Goal: Transaction & Acquisition: Purchase product/service

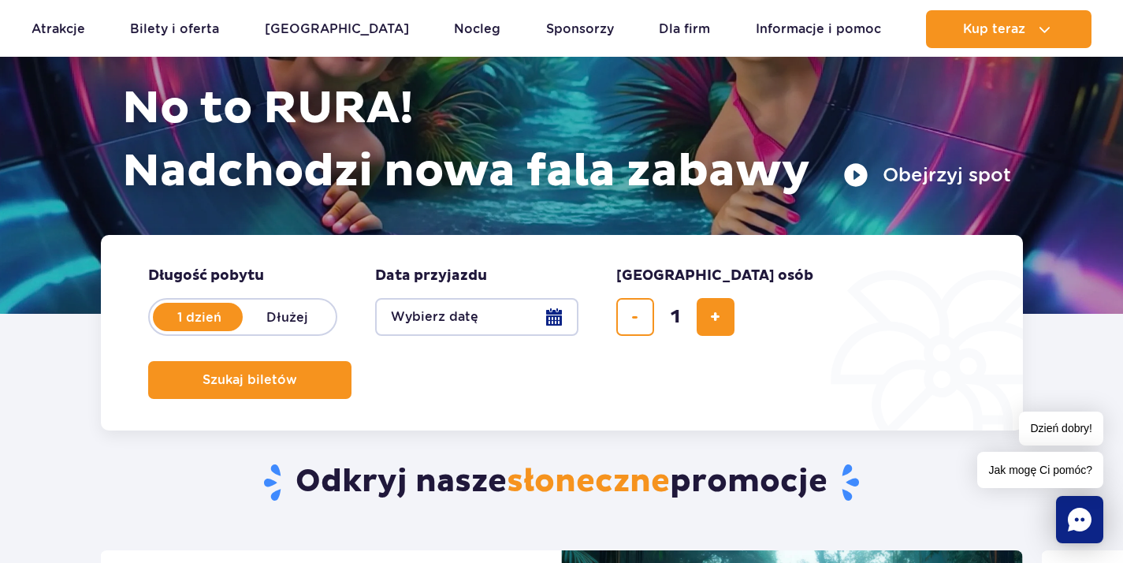
scroll to position [218, 0]
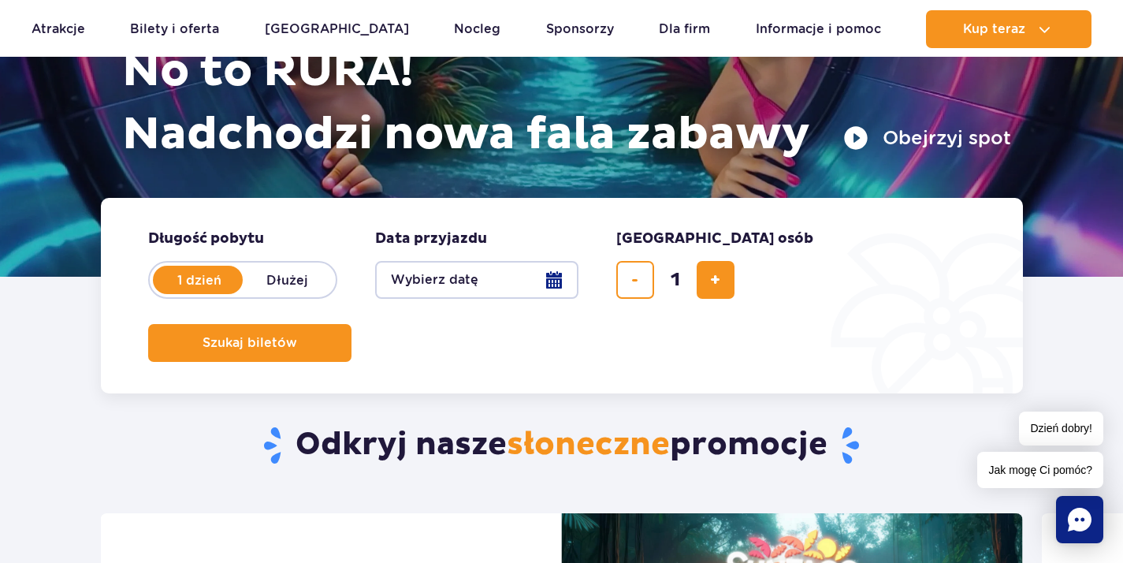
click at [566, 290] on button "Wybierz datę" at bounding box center [476, 280] width 203 height 38
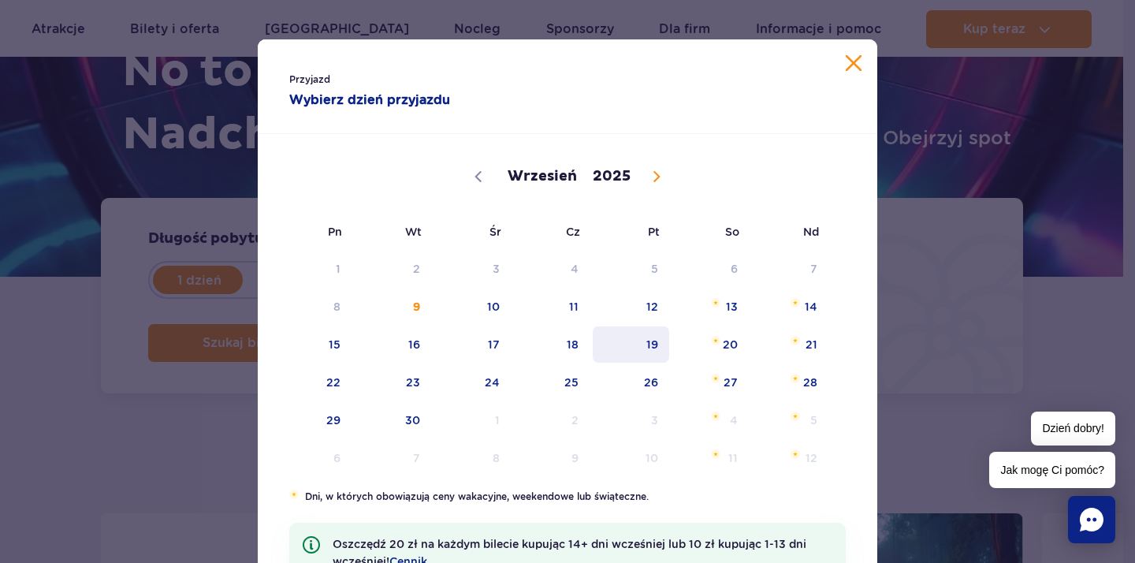
click at [646, 346] on span "19" at bounding box center [631, 344] width 80 height 36
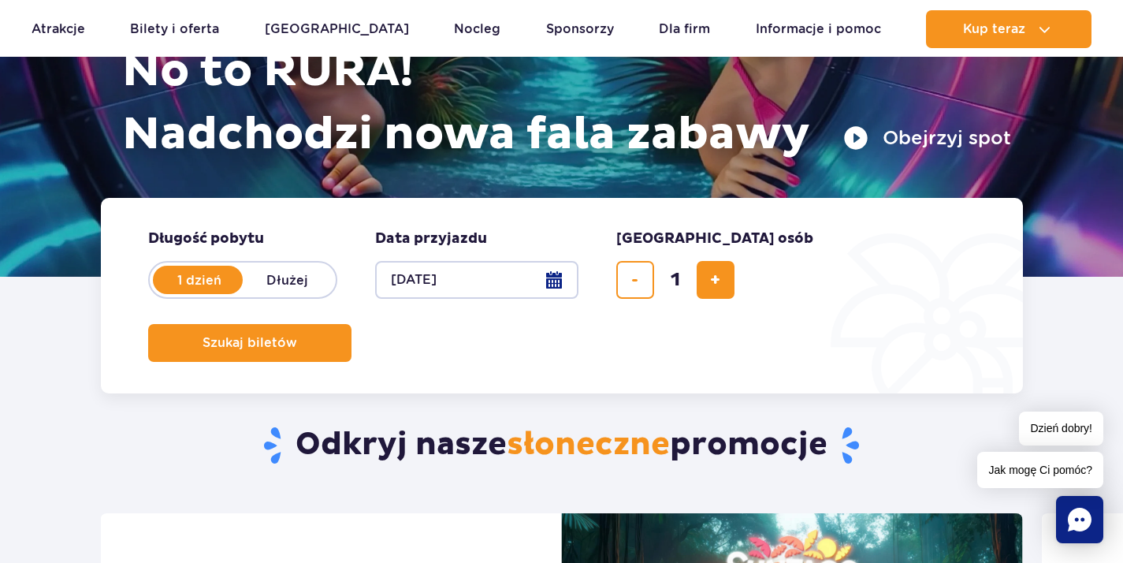
click at [311, 283] on label "Dłużej" at bounding box center [288, 279] width 90 height 33
click at [260, 293] on input "Dłużej" at bounding box center [251, 294] width 17 height 3
radio input "false"
radio input "true"
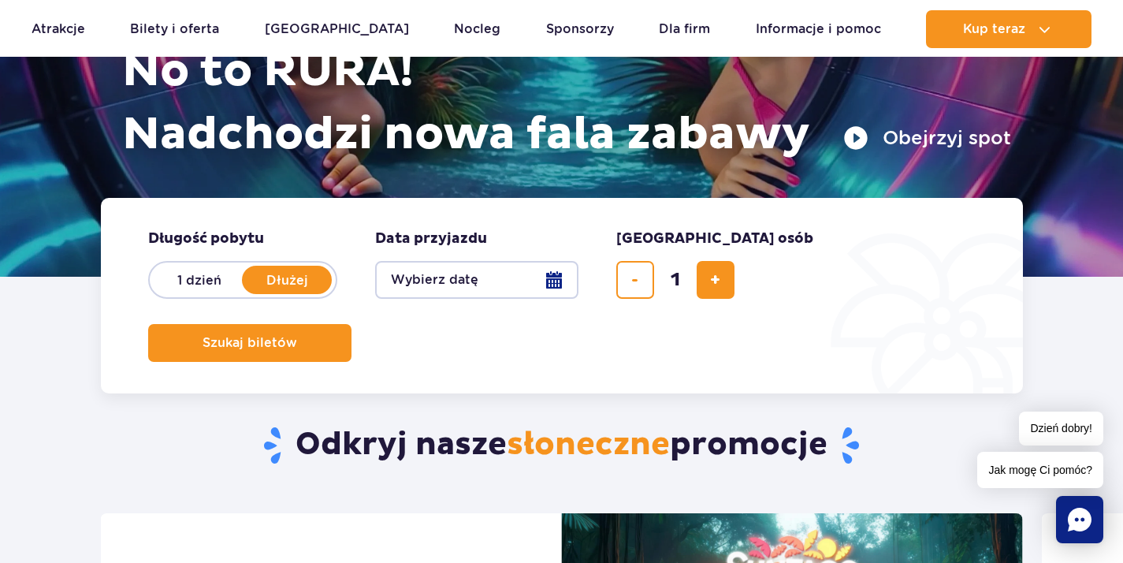
click at [567, 292] on button "Wybierz datę" at bounding box center [476, 280] width 203 height 38
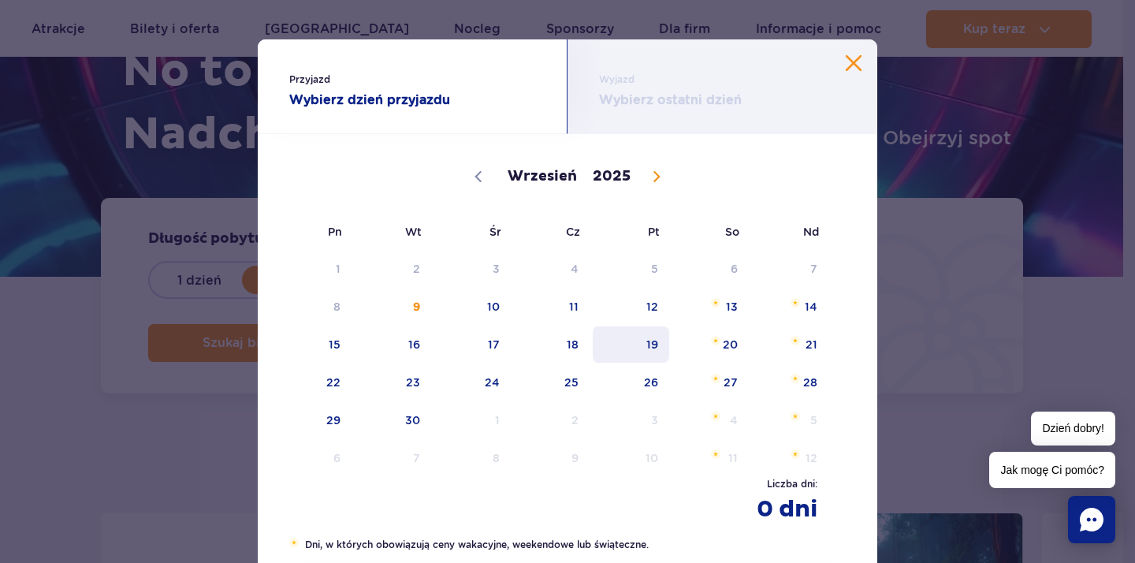
click at [651, 346] on span "19" at bounding box center [631, 344] width 80 height 36
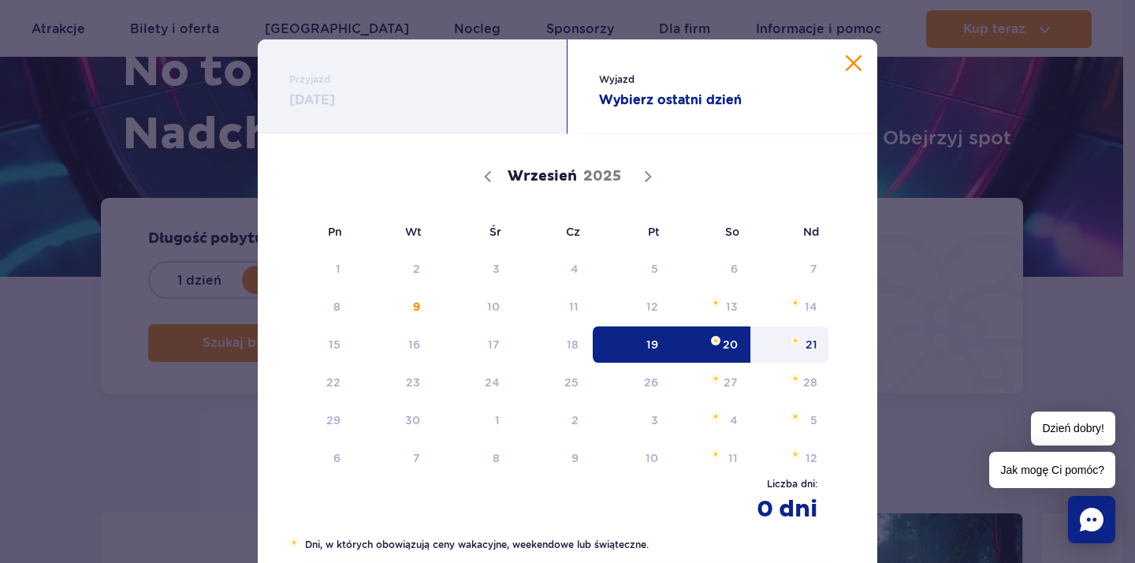
click at [779, 344] on span "21" at bounding box center [790, 344] width 80 height 36
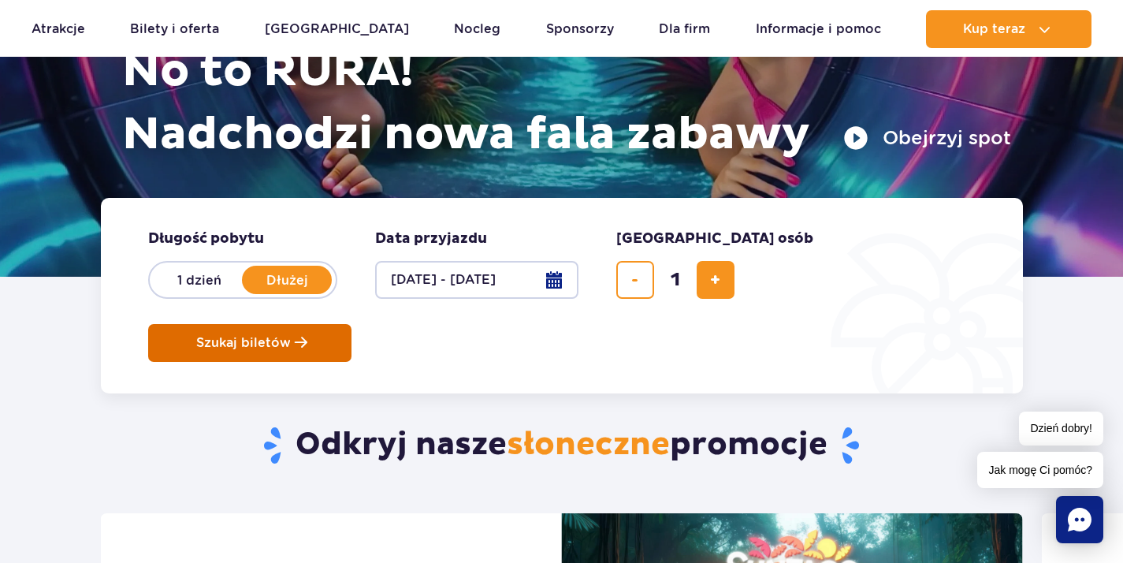
click at [351, 324] on button "Szukaj biletów" at bounding box center [249, 343] width 203 height 38
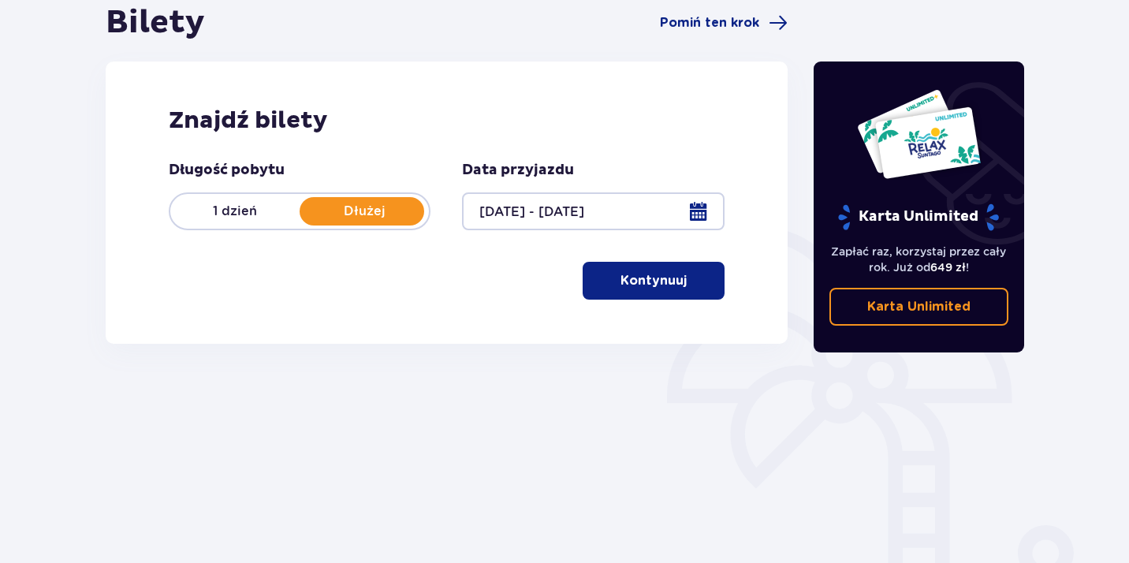
scroll to position [240, 0]
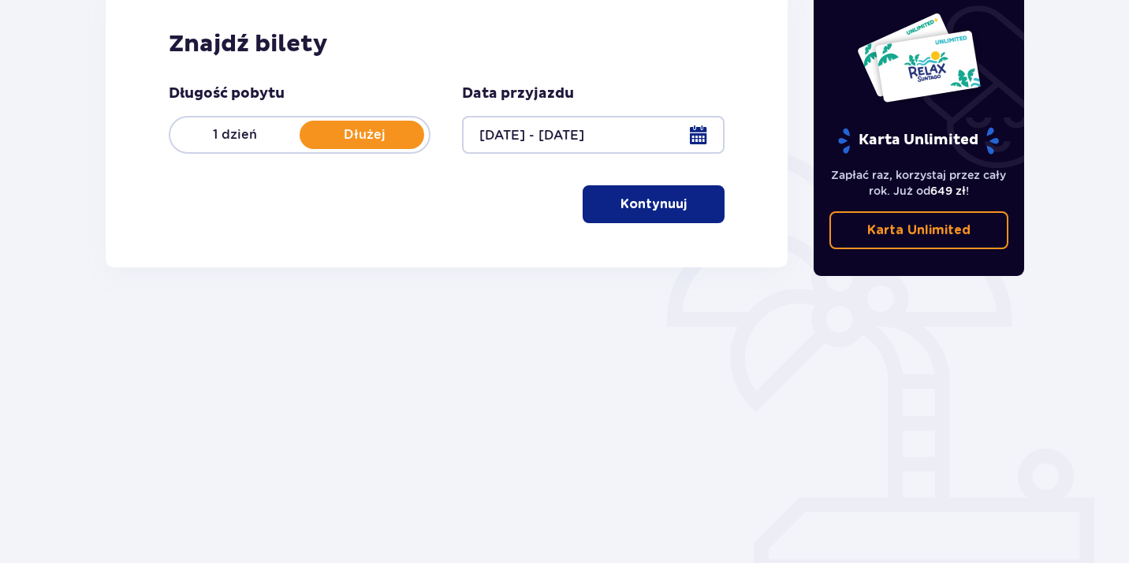
click at [684, 210] on span "button" at bounding box center [689, 204] width 19 height 19
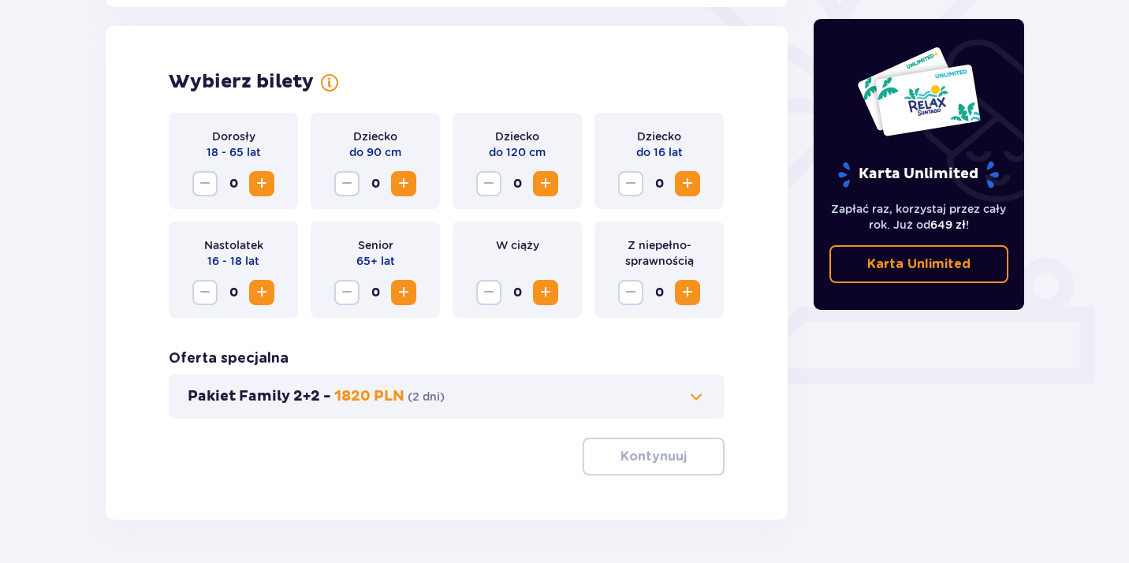
scroll to position [438, 0]
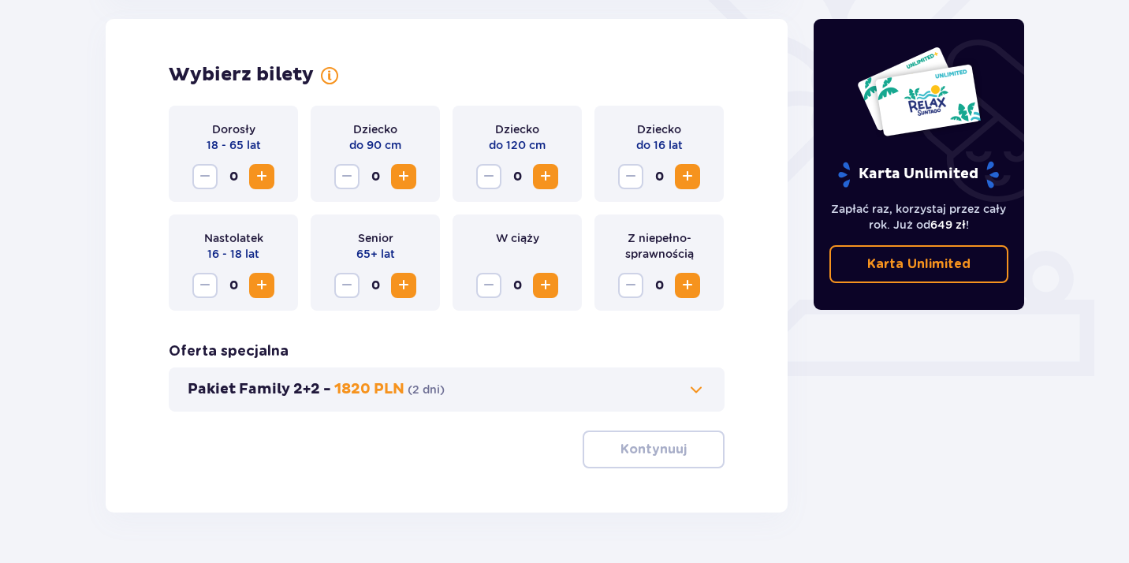
click at [269, 181] on span "Increase" at bounding box center [261, 176] width 19 height 19
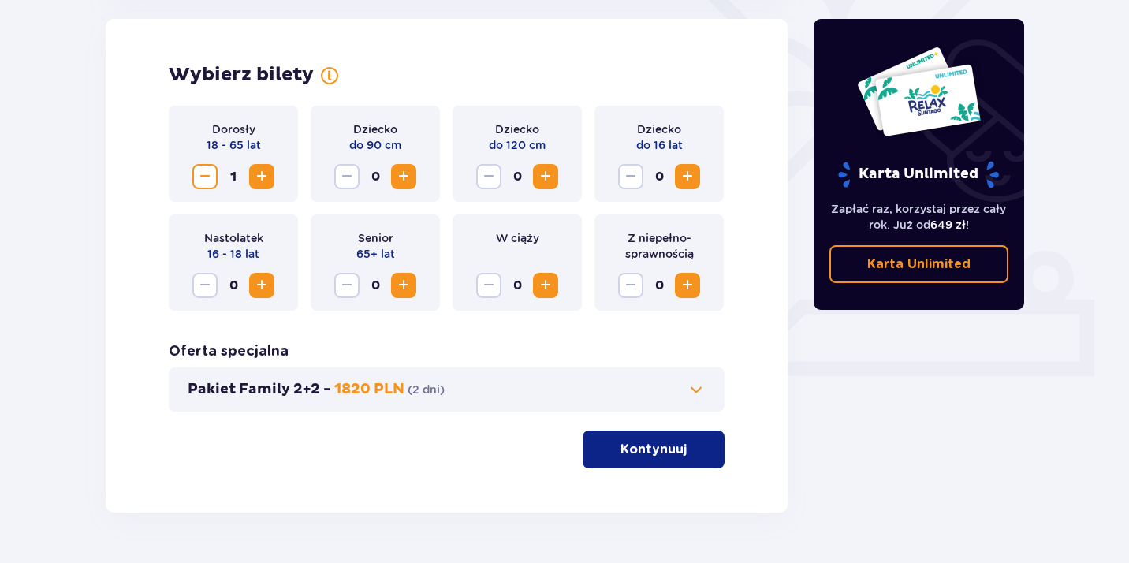
click at [269, 181] on span "Increase" at bounding box center [261, 176] width 19 height 19
click at [642, 446] on p "Kontynuuj" at bounding box center [653, 449] width 66 height 17
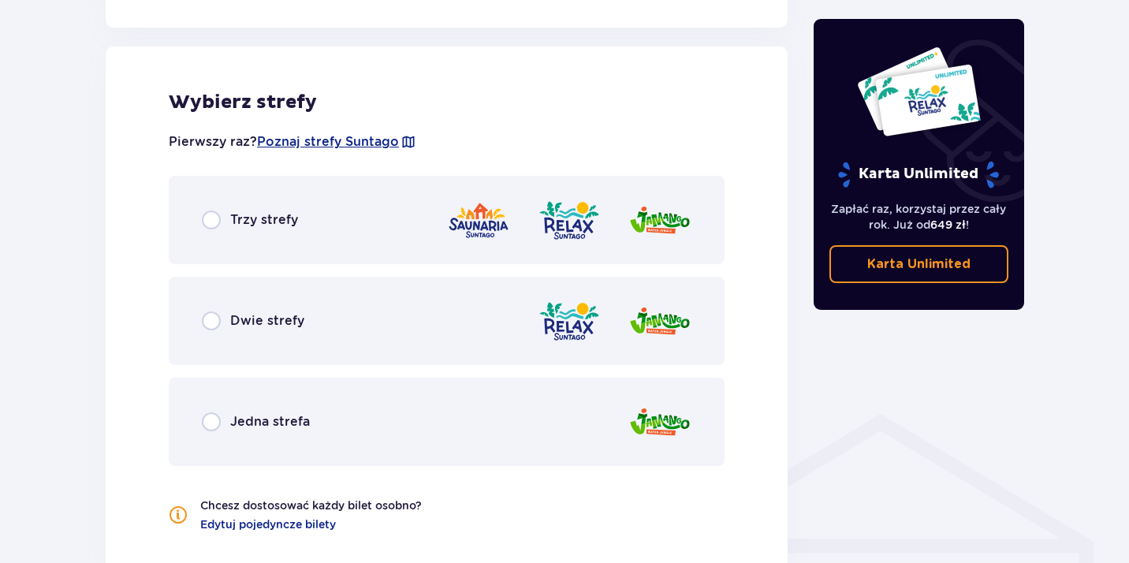
scroll to position [875, 0]
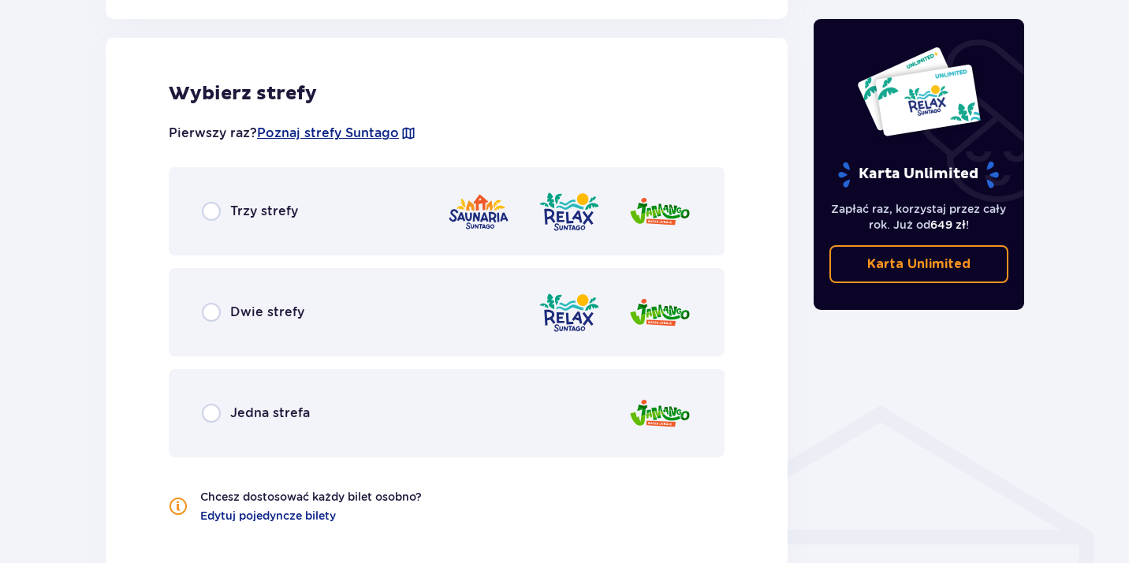
click at [254, 315] on p "Dwie strefy" at bounding box center [267, 311] width 74 height 17
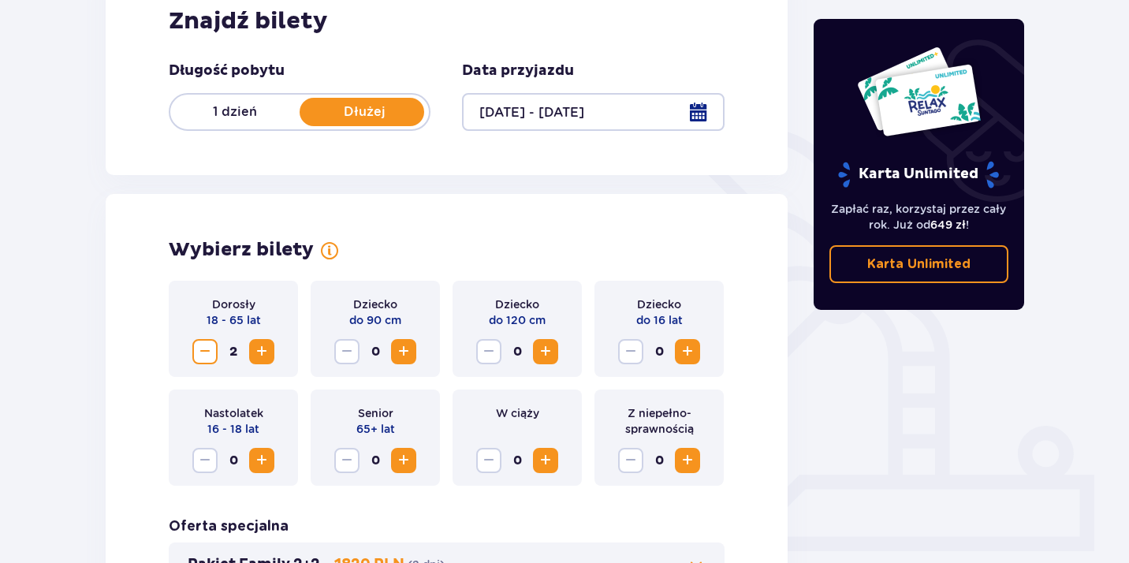
scroll to position [0, 0]
